Goal: Task Accomplishment & Management: Manage account settings

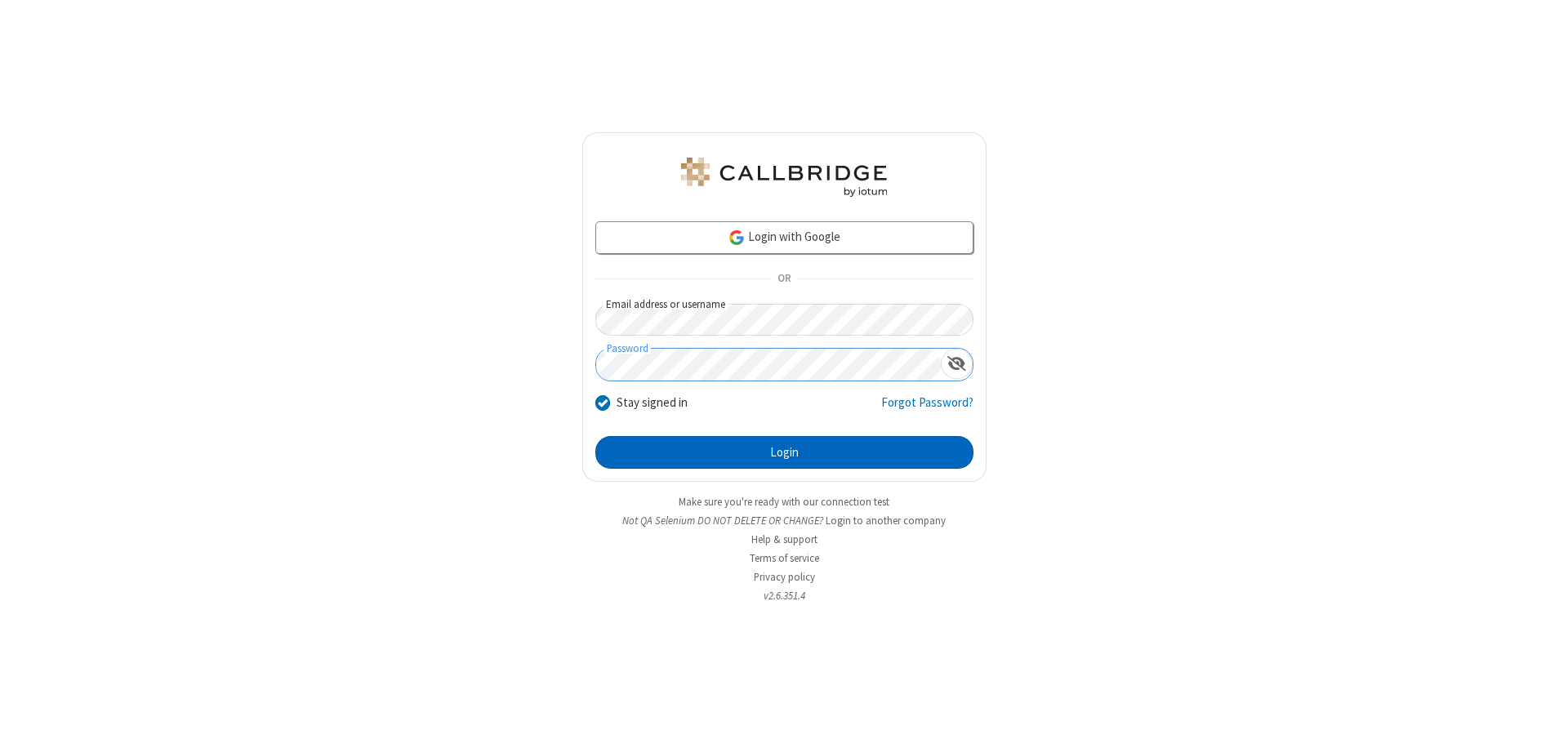
click at [784, 452] on button "Login" at bounding box center [784, 452] width 378 height 32
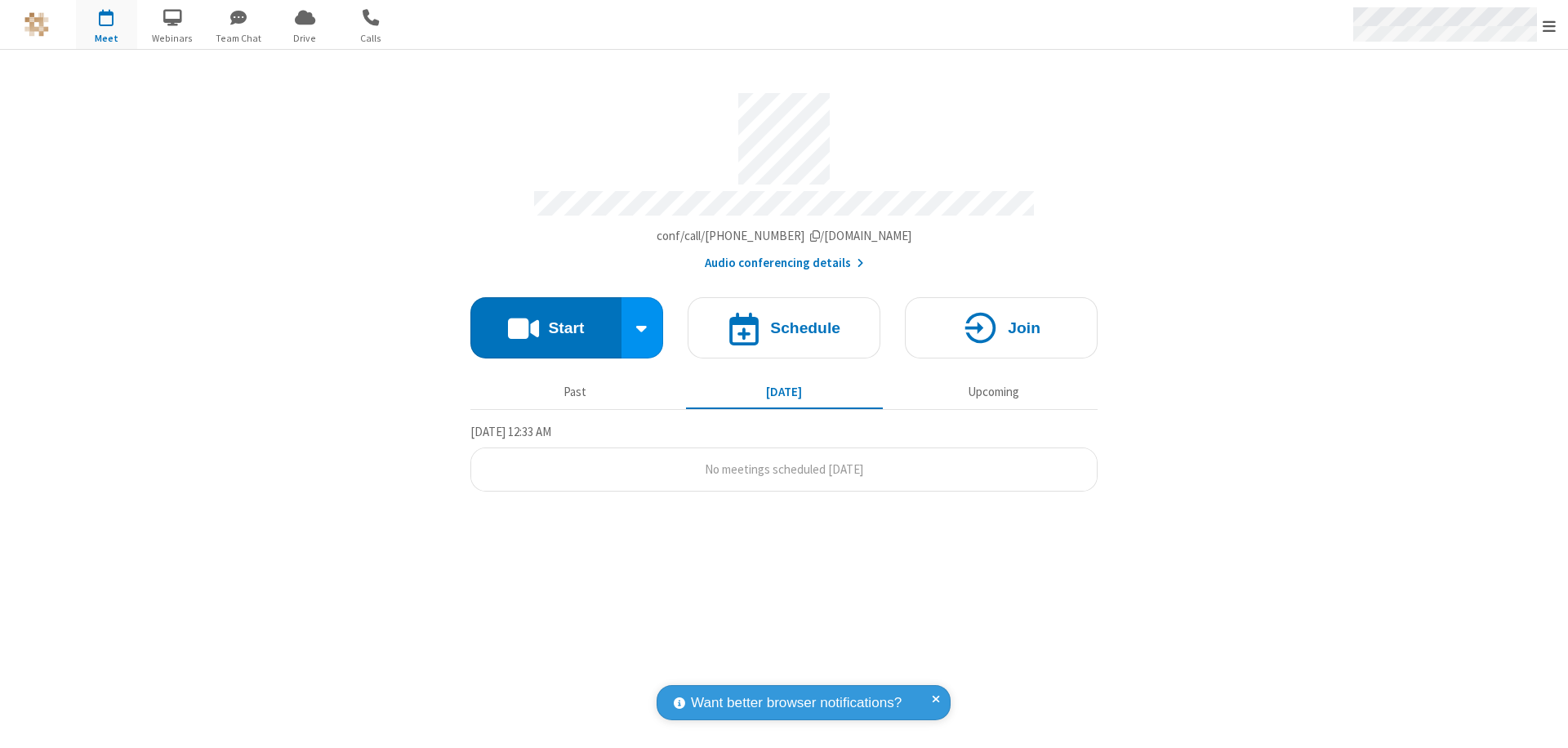
click at [1549, 26] on span "Open menu" at bounding box center [1549, 27] width 13 height 17
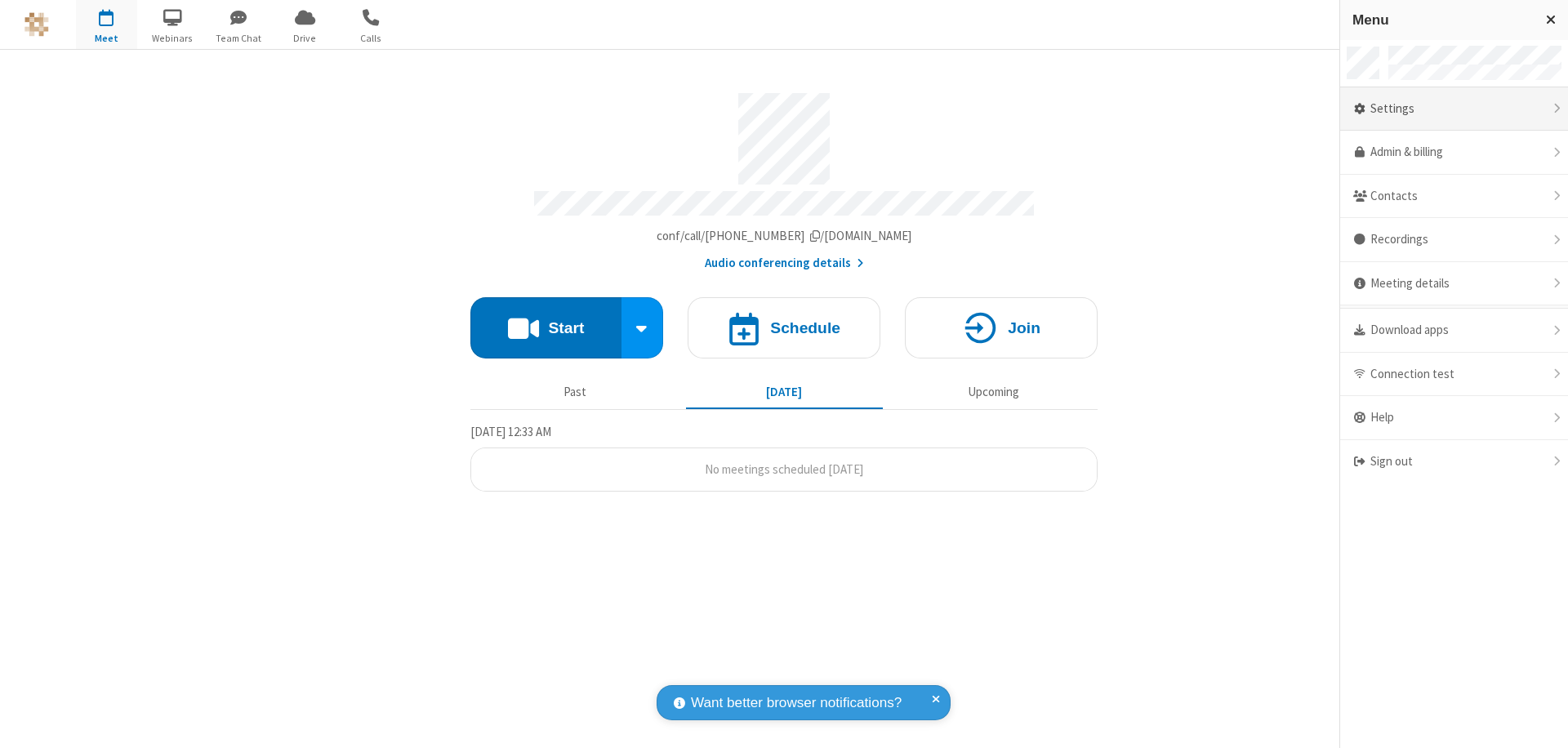
click at [1454, 109] on div "Settings" at bounding box center [1454, 109] width 228 height 44
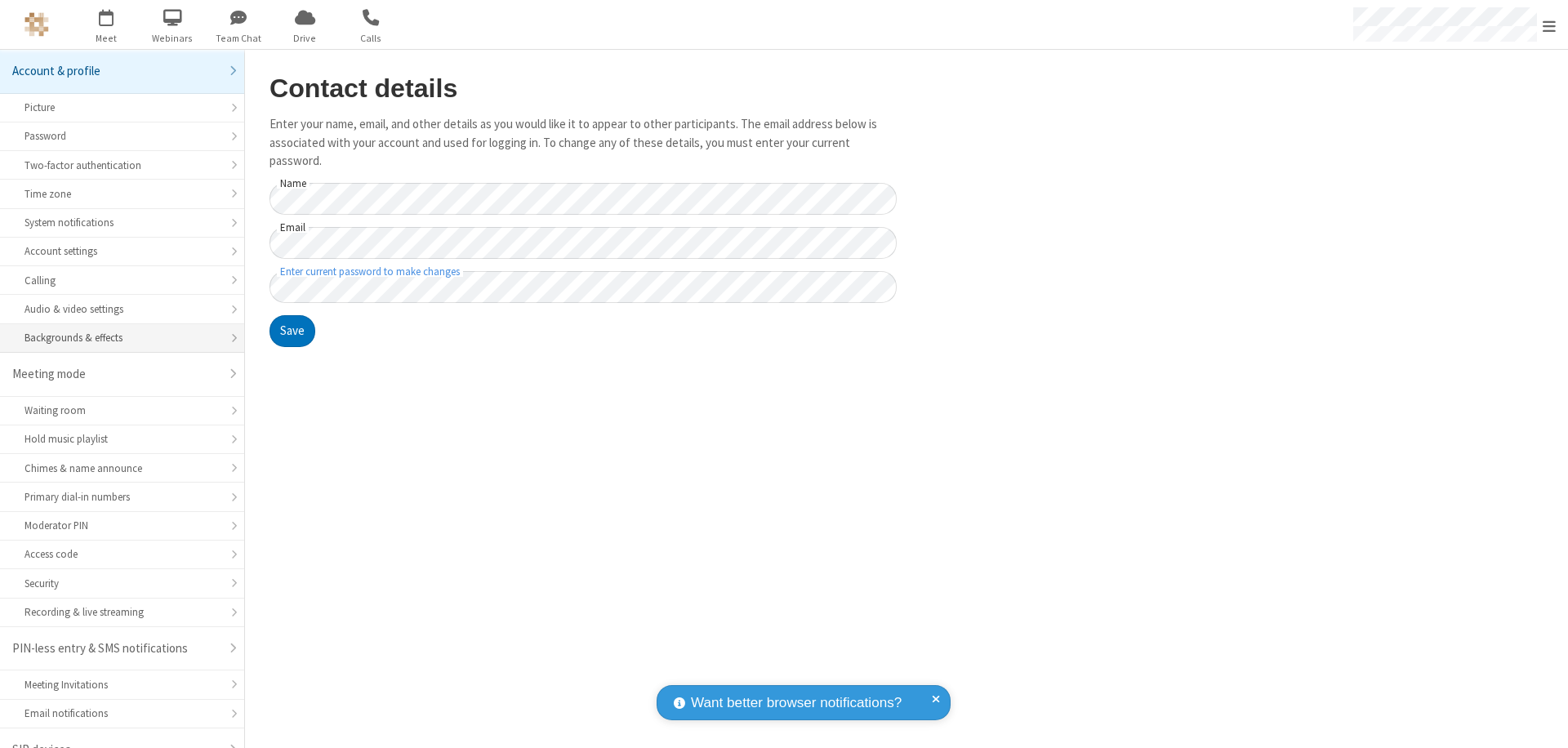
click at [116, 330] on div "Backgrounds & effects" at bounding box center [123, 337] width 195 height 16
